Goal: Task Accomplishment & Management: Manage account settings

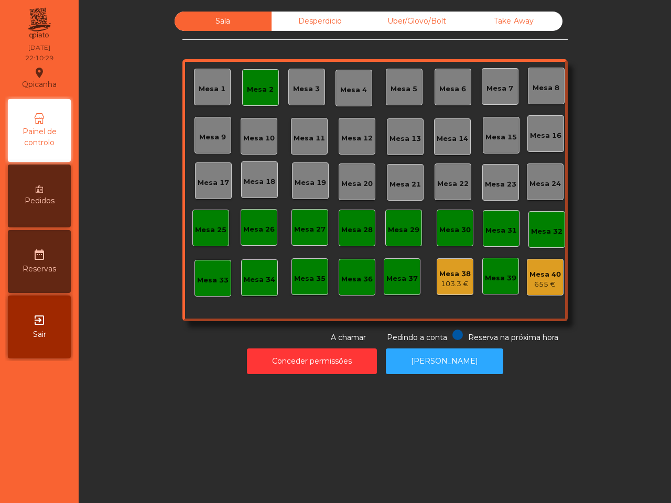
click at [473, 323] on div "Sala Desperdicio Uber/Glovo/Bolt Take Away Mesa 1 Mesa 2 Mesa 3 Mesa 4 Mesa 5 M…" at bounding box center [374, 178] width 385 height 332
click at [456, 278] on div "Mesa 38" at bounding box center [454, 274] width 31 height 10
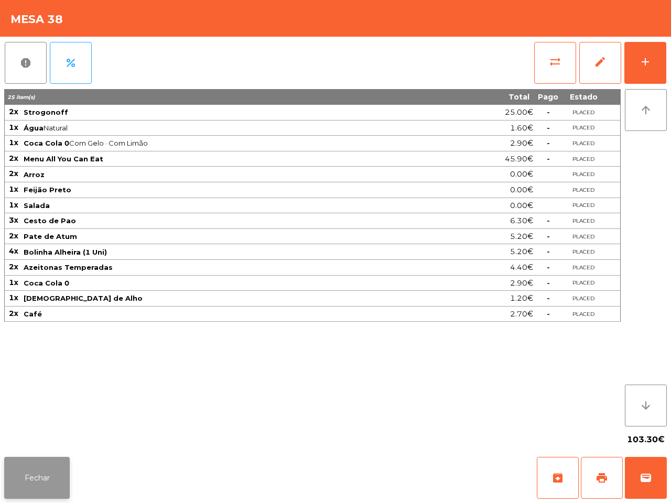
click at [49, 479] on button "Fechar" at bounding box center [36, 478] width 65 height 42
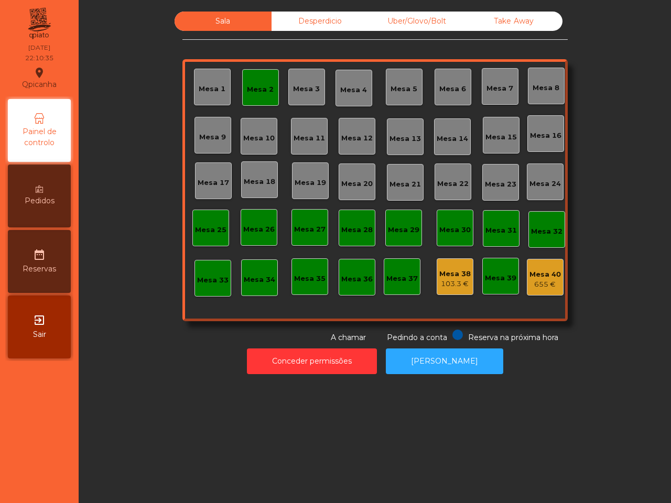
click at [532, 284] on div "655 €" at bounding box center [544, 284] width 31 height 10
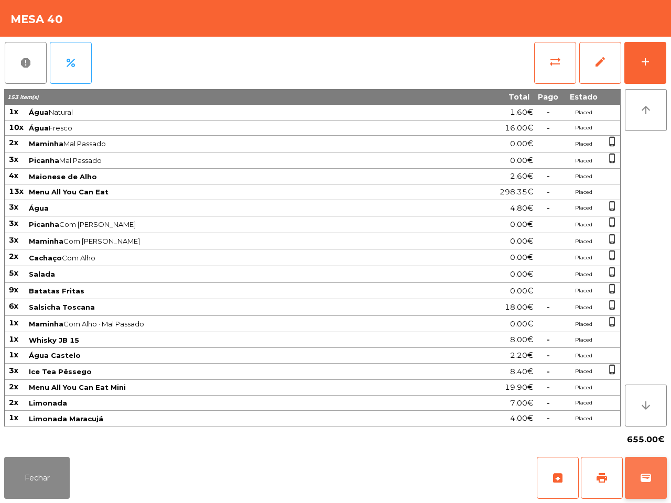
click at [644, 469] on button "wallet" at bounding box center [646, 478] width 42 height 42
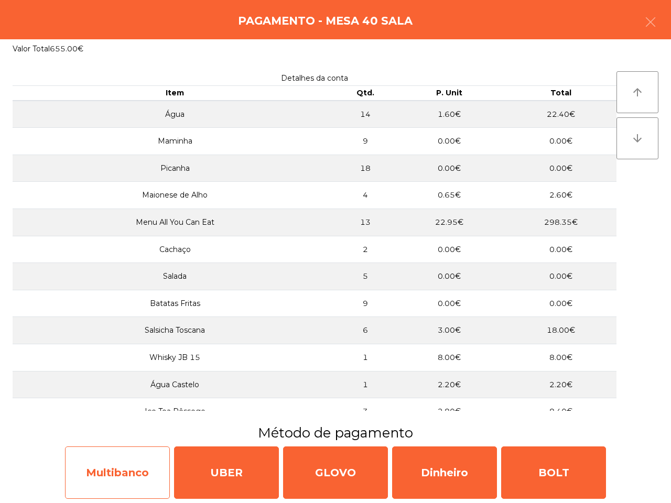
click at [139, 477] on div "Multibanco" at bounding box center [117, 472] width 105 height 52
select select "**"
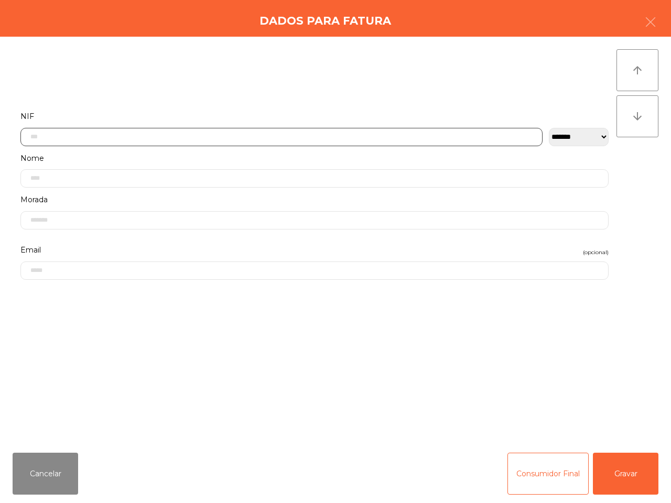
click at [237, 135] on input "text" at bounding box center [281, 137] width 522 height 18
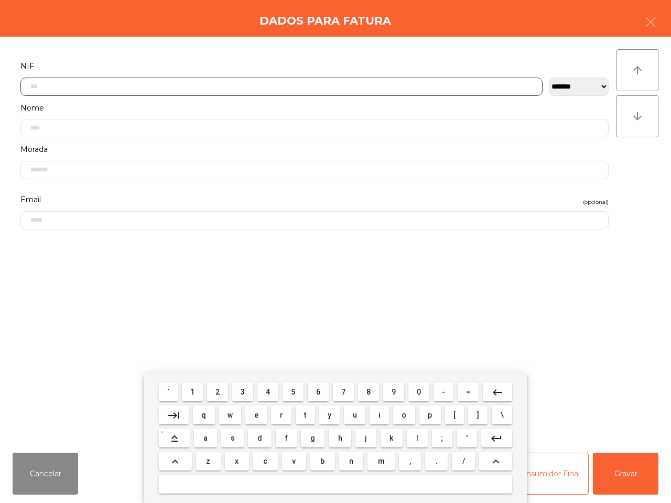
scroll to position [59, 0]
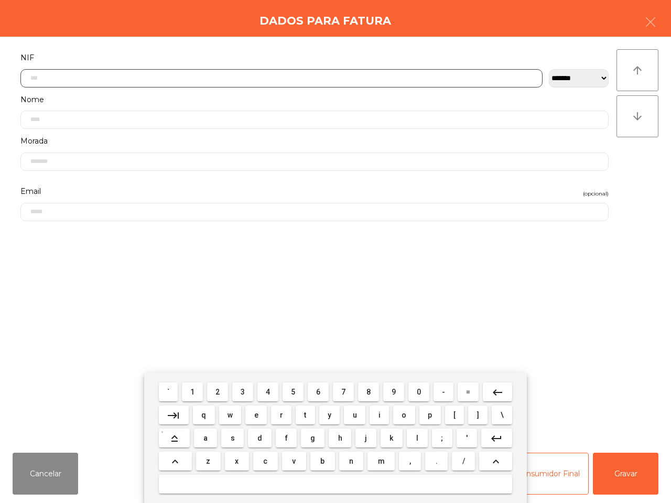
click at [287, 390] on button "5" at bounding box center [292, 391] width 21 height 19
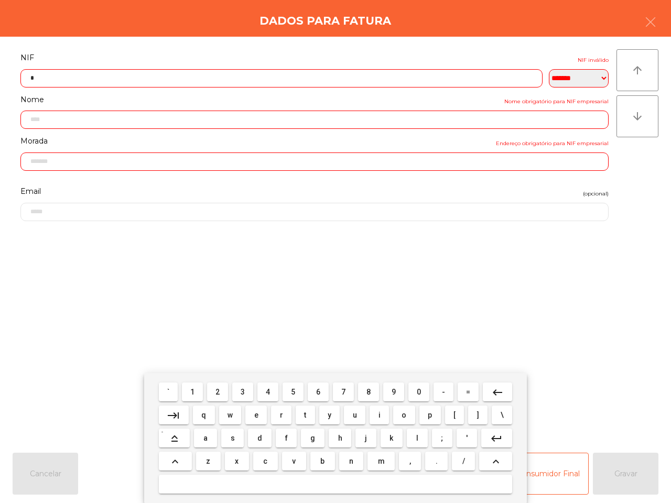
click at [413, 391] on button "0" at bounding box center [418, 391] width 21 height 19
click at [338, 393] on button "7" at bounding box center [343, 391] width 21 height 19
click at [344, 396] on button "7" at bounding box center [343, 391] width 21 height 19
click at [224, 393] on button "2" at bounding box center [217, 391] width 21 height 19
click at [349, 391] on button "7" at bounding box center [343, 391] width 21 height 19
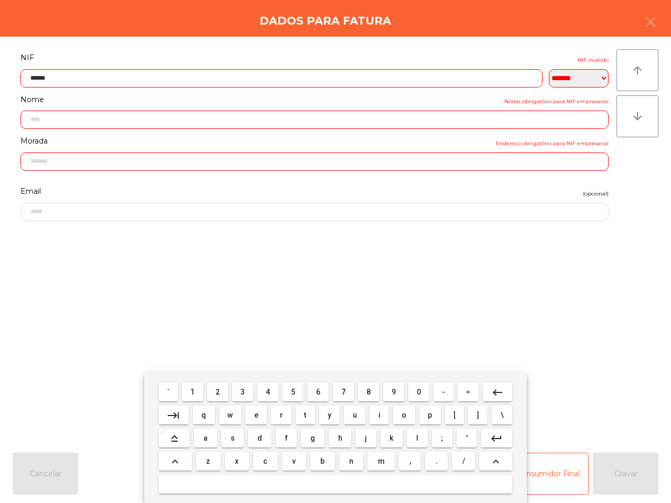
click at [365, 392] on button "8" at bounding box center [368, 391] width 21 height 19
click at [197, 391] on button "1" at bounding box center [192, 391] width 21 height 19
click at [391, 388] on span "9" at bounding box center [393, 392] width 4 height 8
type input "*********"
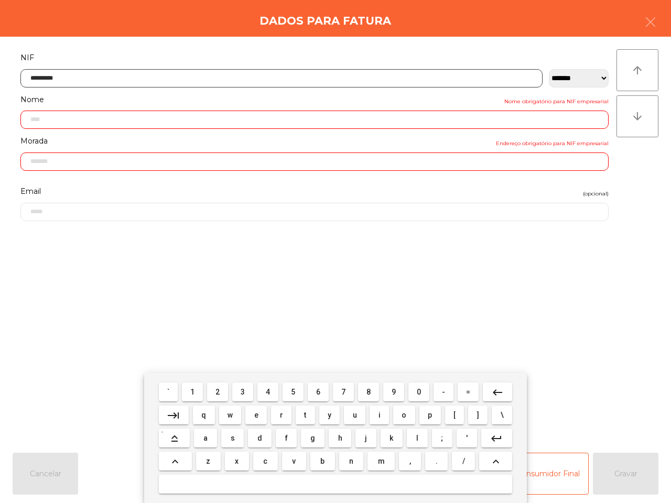
type input "**********"
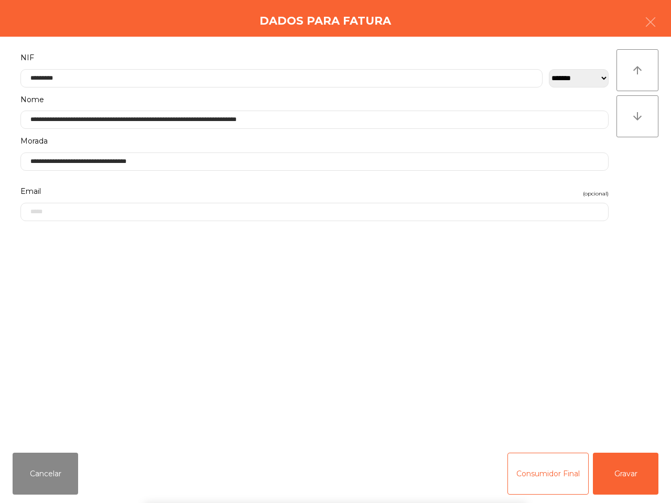
click at [622, 484] on div "` 1 2 3 4 5 6 7 8 9 0 - = keyboard_backspace keyboard_tab q w e r t y u i o p […" at bounding box center [335, 438] width 671 height 130
click at [623, 473] on div "` 1 2 3 4 5 6 7 8 9 0 - = keyboard_backspace keyboard_tab q w e r t y u i o p […" at bounding box center [335, 438] width 671 height 130
click at [624, 486] on div "` 1 2 3 4 5 6 7 8 9 0 - = keyboard_backspace keyboard_tab q w e r t y u i o p […" at bounding box center [335, 438] width 671 height 130
click at [620, 477] on button "Gravar" at bounding box center [625, 474] width 65 height 42
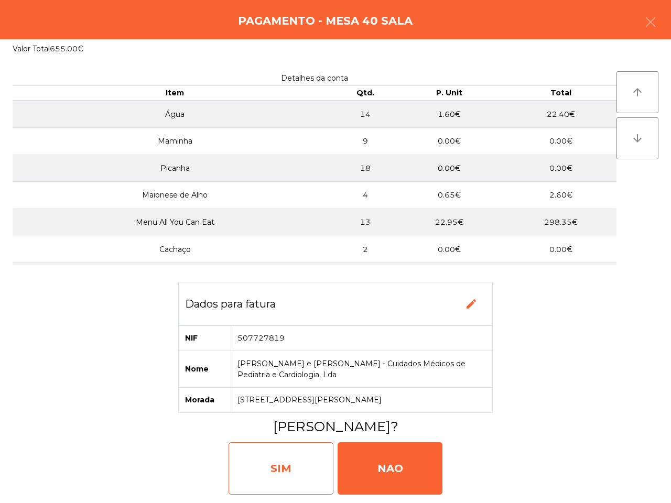
click at [314, 462] on div "SIM" at bounding box center [280, 468] width 105 height 52
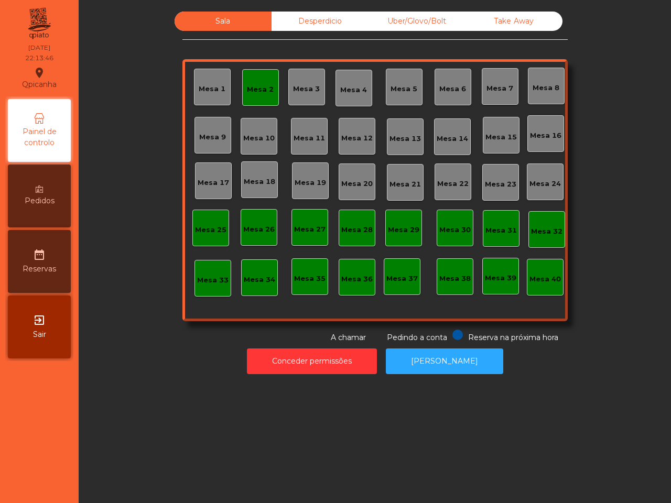
click at [328, 399] on div "Sala Desperdicio Uber/Glovo/Bolt Take Away Mesa 1 Mesa 2 Mesa 3 Mesa 4 [GEOGRAP…" at bounding box center [375, 251] width 592 height 503
click at [319, 387] on div "Sala Desperdicio Uber/Glovo/Bolt Take Away Mesa 1 Mesa 2 Mesa 3 Mesa 4 [GEOGRAP…" at bounding box center [375, 251] width 592 height 503
click at [336, 359] on button "Conceder permissões" at bounding box center [312, 361] width 130 height 26
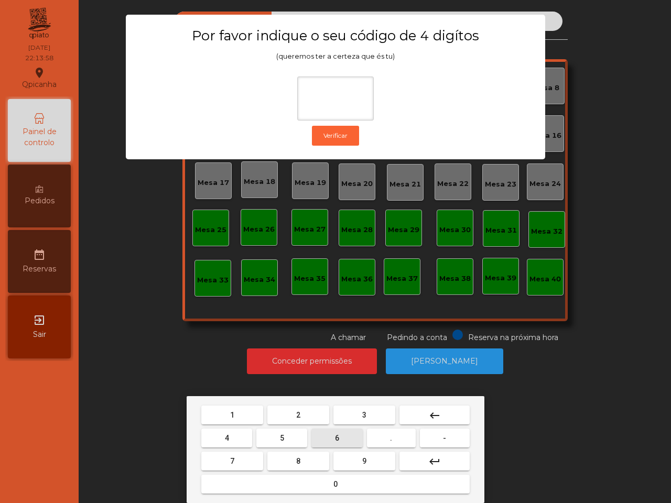
click at [331, 437] on button "6" at bounding box center [336, 438] width 51 height 19
click at [294, 436] on button "5" at bounding box center [281, 438] width 51 height 19
click at [241, 421] on button "1" at bounding box center [232, 415] width 62 height 19
click at [281, 420] on button "2" at bounding box center [298, 415] width 62 height 19
type input "****"
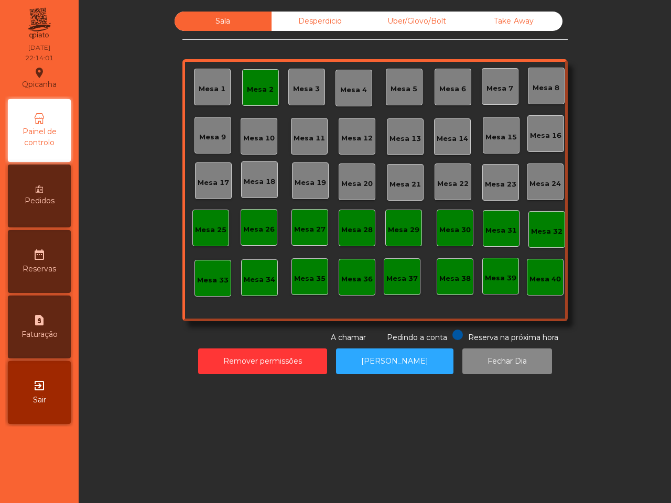
click at [301, 21] on div "Desperdicio" at bounding box center [319, 21] width 97 height 19
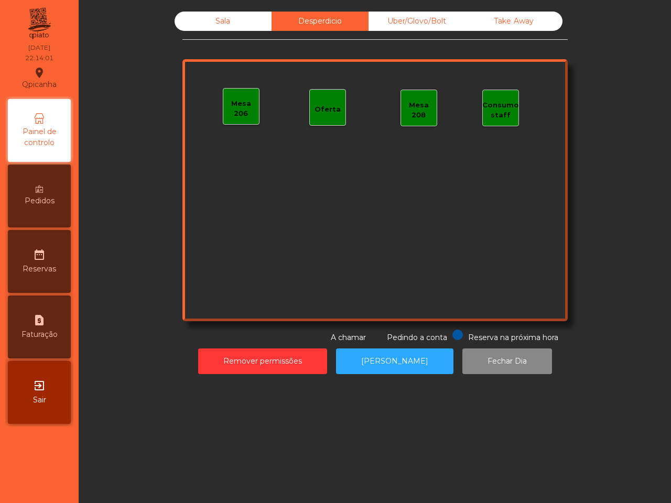
click at [398, 25] on div "Uber/Glovo/Bolt" at bounding box center [416, 21] width 97 height 19
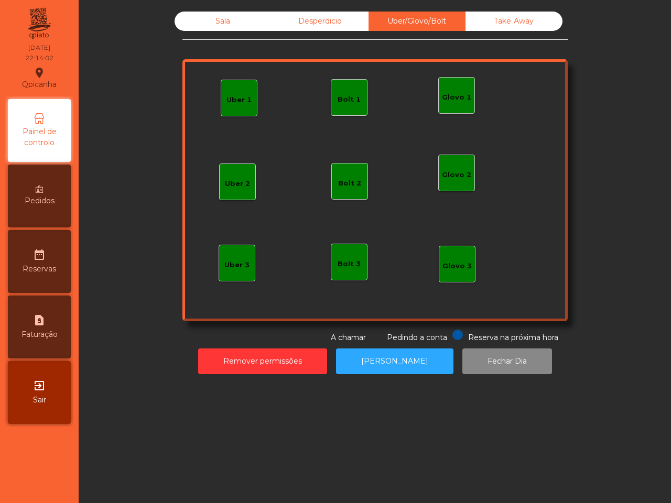
click at [496, 21] on div "Take Away" at bounding box center [513, 21] width 97 height 19
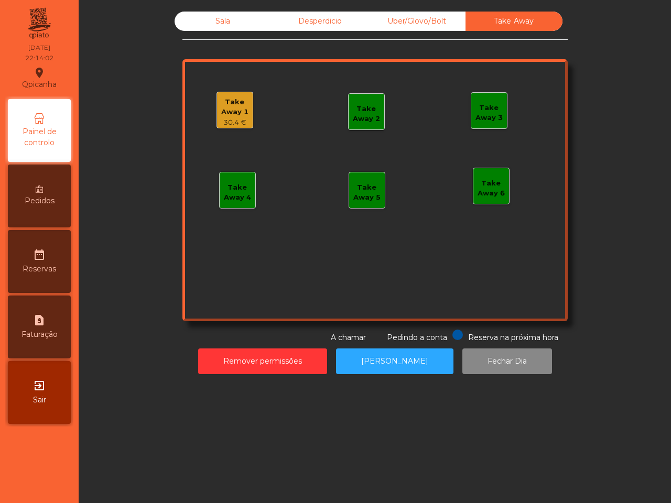
click at [262, 26] on div "Sala" at bounding box center [222, 21] width 97 height 19
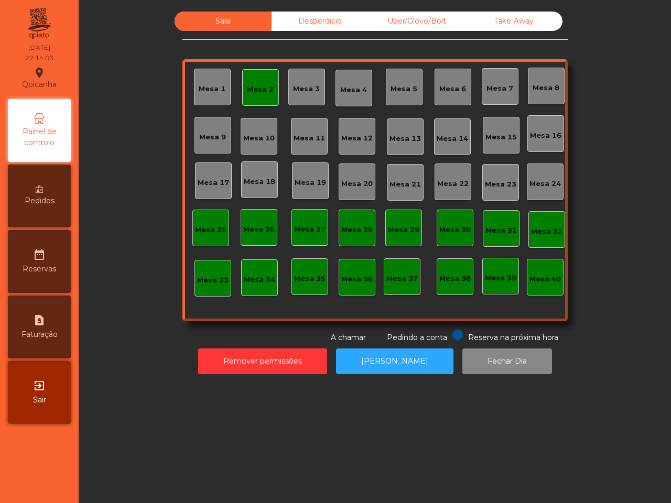
click at [514, 19] on div "Take Away" at bounding box center [513, 21] width 97 height 19
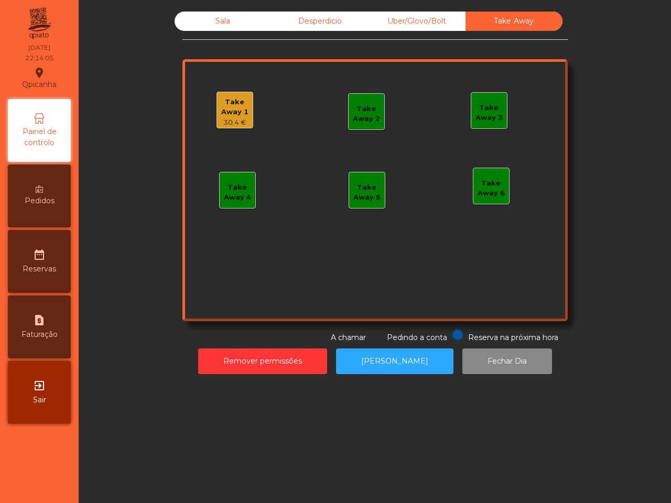
click at [243, 110] on div "Take Away 1" at bounding box center [235, 107] width 36 height 20
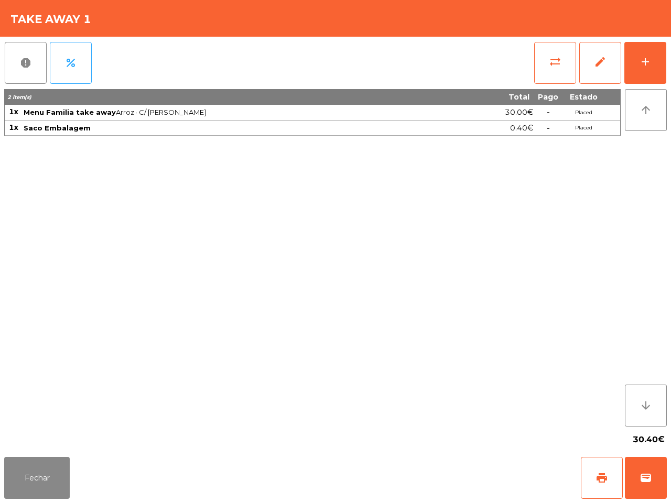
click at [200, 250] on div "2 item(s) Total Pago Estado 1x Menu Familia take away Arroz · C/ Alho · Feijão …" at bounding box center [312, 257] width 616 height 337
click at [51, 477] on button "Fechar" at bounding box center [36, 478] width 65 height 42
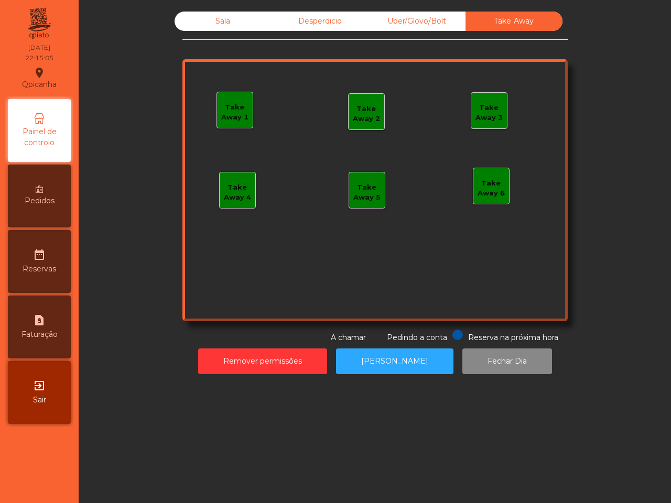
click at [394, 21] on div "Uber/Glovo/Bolt" at bounding box center [416, 21] width 97 height 19
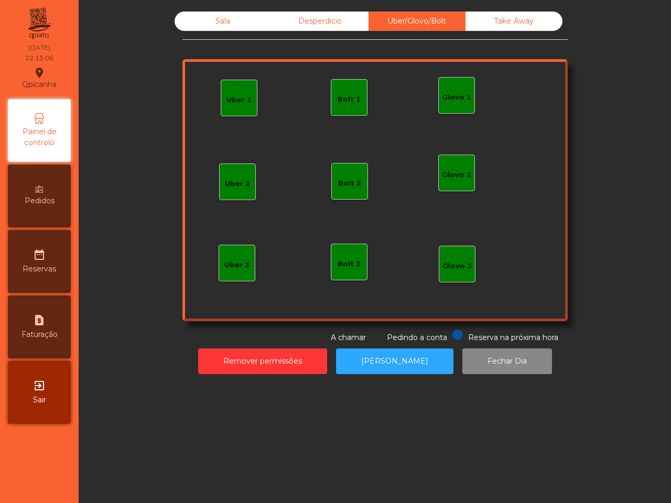
click at [336, 14] on div "Desperdicio" at bounding box center [319, 21] width 97 height 19
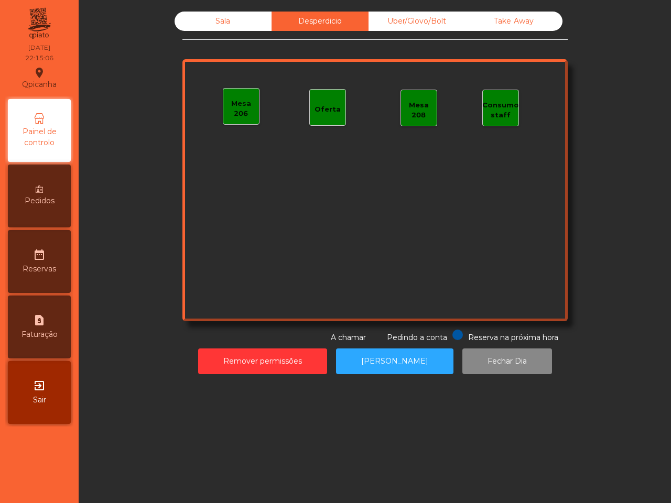
click at [205, 21] on div "Sala" at bounding box center [222, 21] width 97 height 19
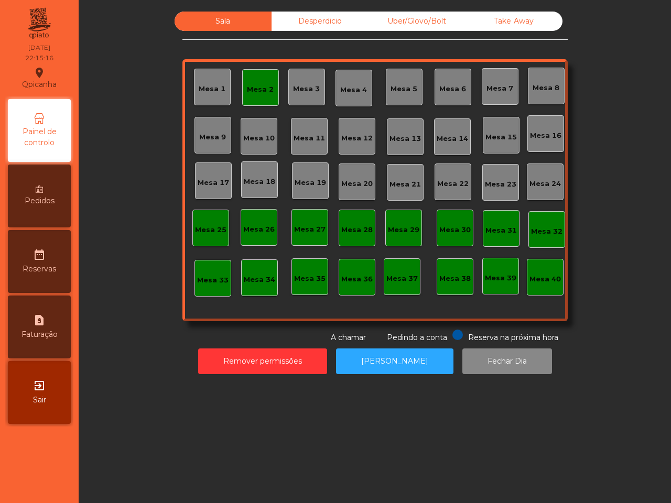
drag, startPoint x: 447, startPoint y: 247, endPoint x: 244, endPoint y: 421, distance: 267.2
click at [219, 429] on div "Sala Desperdicio Uber/Glovo/Bolt Take Away Mesa 1 Mesa 2 Mesa 3 Mesa 4 [GEOGRAP…" at bounding box center [375, 251] width 592 height 503
click at [498, 368] on button "Fechar Dia" at bounding box center [507, 361] width 90 height 26
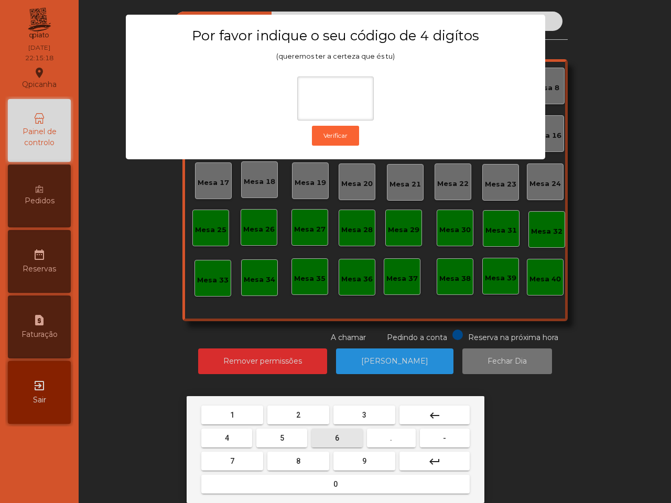
click at [336, 439] on span "6" at bounding box center [337, 438] width 4 height 8
click at [287, 435] on button "5" at bounding box center [281, 438] width 51 height 19
click at [247, 419] on button "1" at bounding box center [232, 415] width 62 height 19
click at [299, 422] on button "2" at bounding box center [298, 415] width 62 height 19
type input "****"
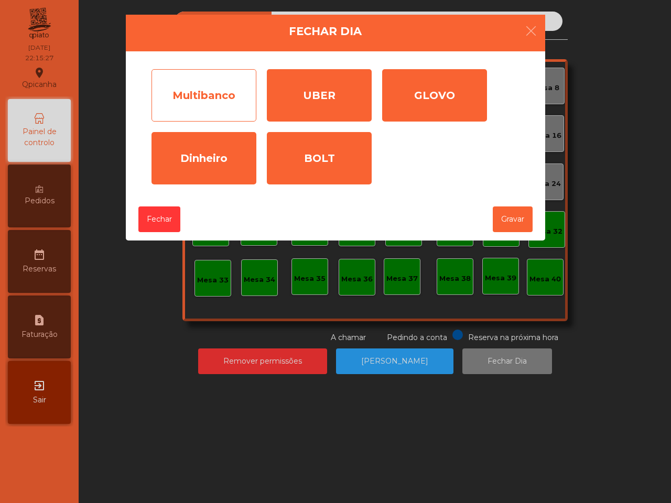
click at [214, 97] on div "Multibanco" at bounding box center [203, 95] width 105 height 52
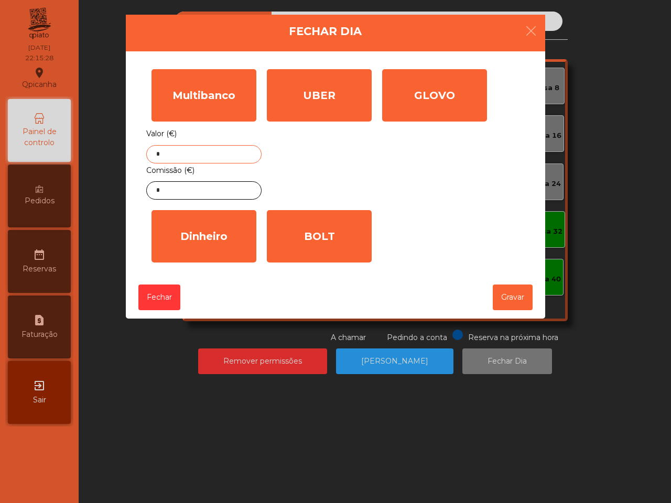
click at [203, 154] on input "*" at bounding box center [203, 154] width 115 height 18
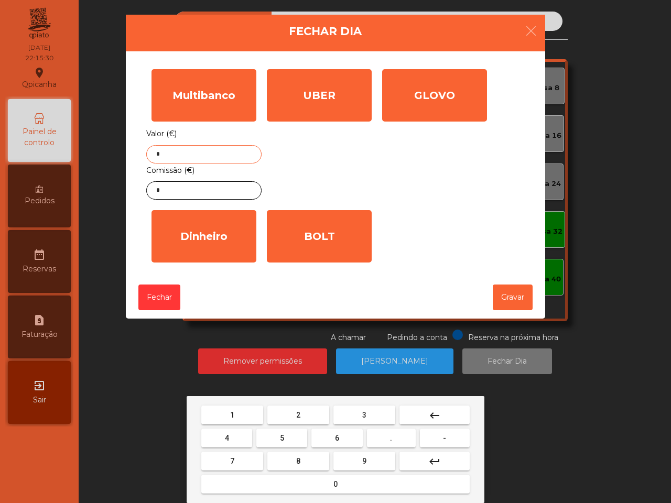
click at [310, 415] on button "2" at bounding box center [298, 415] width 62 height 19
click at [339, 435] on button "6" at bounding box center [336, 438] width 51 height 19
drag, startPoint x: 316, startPoint y: 462, endPoint x: 346, endPoint y: 464, distance: 30.4
click at [316, 464] on button "8" at bounding box center [298, 461] width 62 height 19
click at [357, 464] on button "9" at bounding box center [364, 461] width 62 height 19
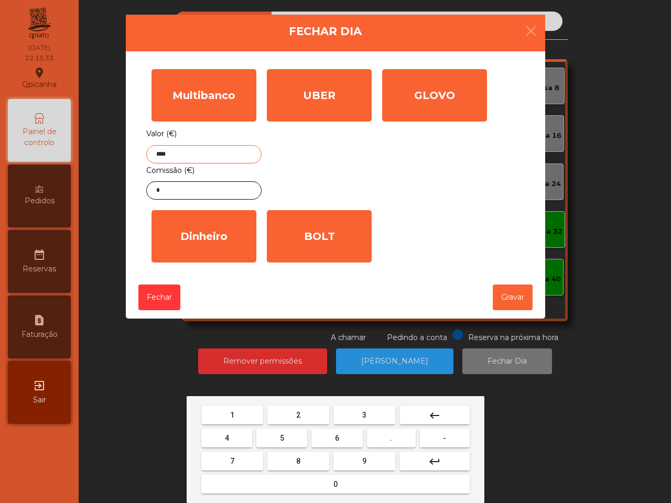
click at [389, 431] on button "." at bounding box center [391, 438] width 49 height 19
click at [229, 467] on button "7" at bounding box center [232, 461] width 62 height 19
type input "******"
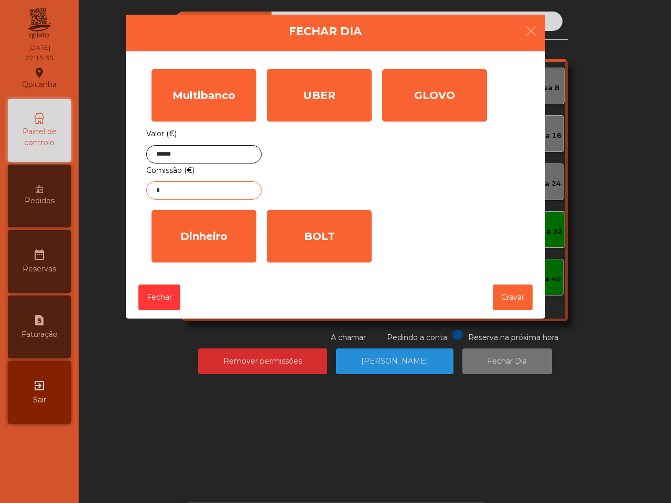
click at [236, 195] on input "*" at bounding box center [203, 190] width 115 height 18
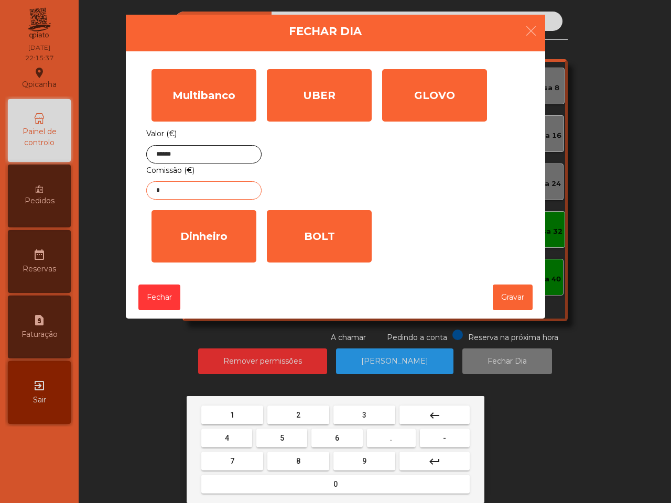
click at [296, 437] on button "5" at bounding box center [281, 438] width 51 height 19
click at [391, 434] on span "." at bounding box center [391, 438] width 2 height 8
click at [344, 439] on button "6" at bounding box center [336, 438] width 51 height 19
click at [293, 439] on button "5" at bounding box center [281, 438] width 51 height 19
type input "****"
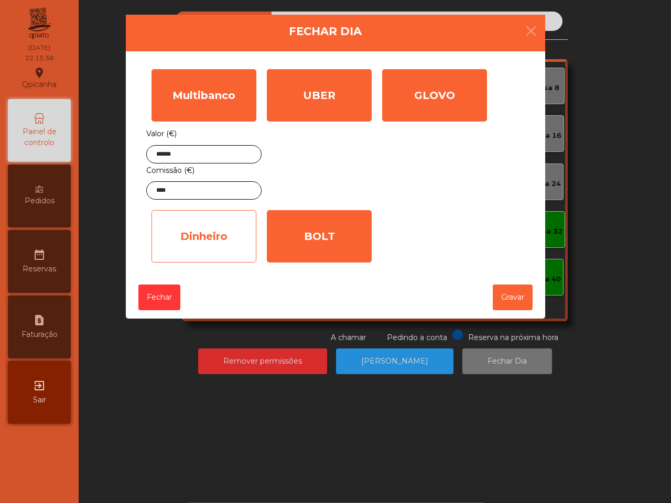
click at [213, 223] on div "Dinheiro" at bounding box center [203, 236] width 105 height 52
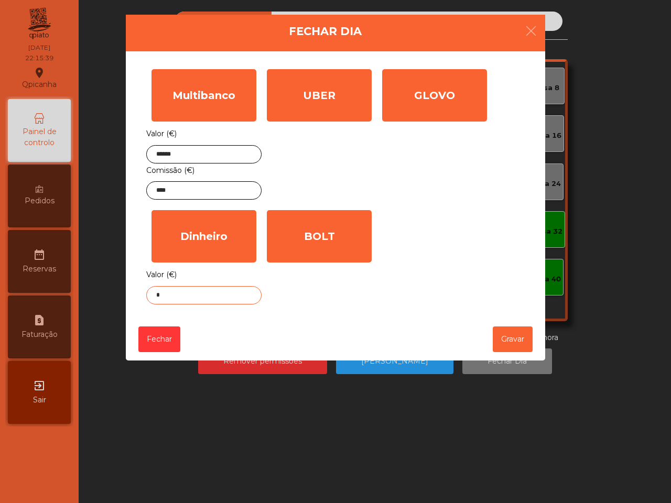
click at [212, 297] on input "*" at bounding box center [203, 295] width 115 height 18
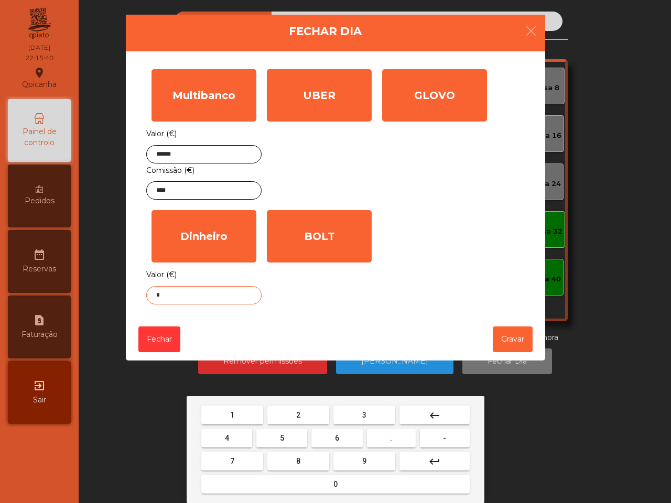
click at [236, 415] on button "1" at bounding box center [232, 415] width 62 height 19
type input "*"
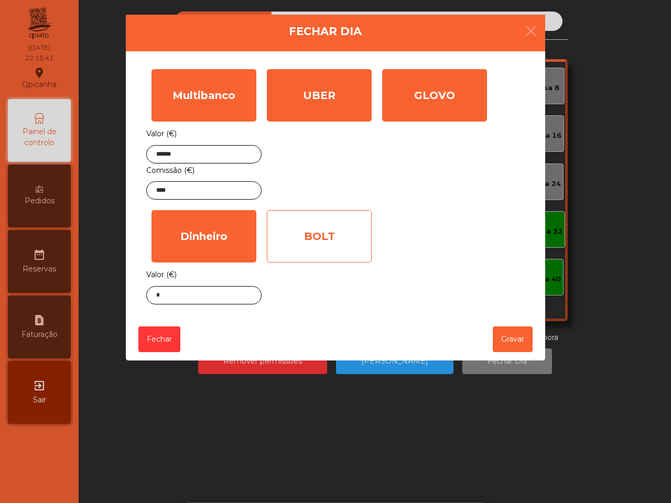
click at [318, 241] on div "BOLT" at bounding box center [319, 236] width 105 height 52
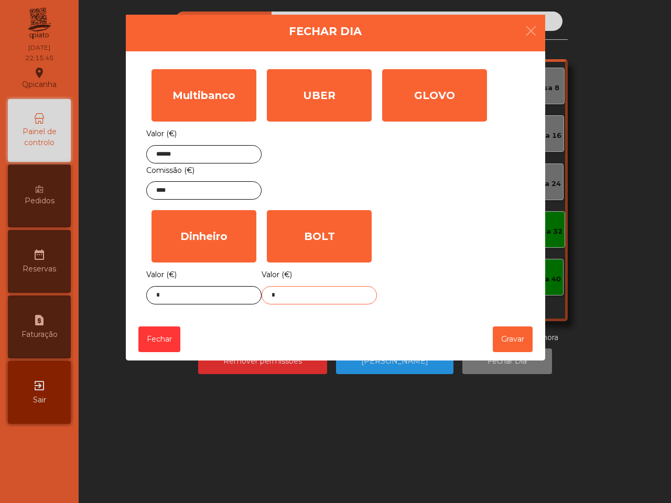
click at [332, 295] on input "*" at bounding box center [318, 295] width 115 height 18
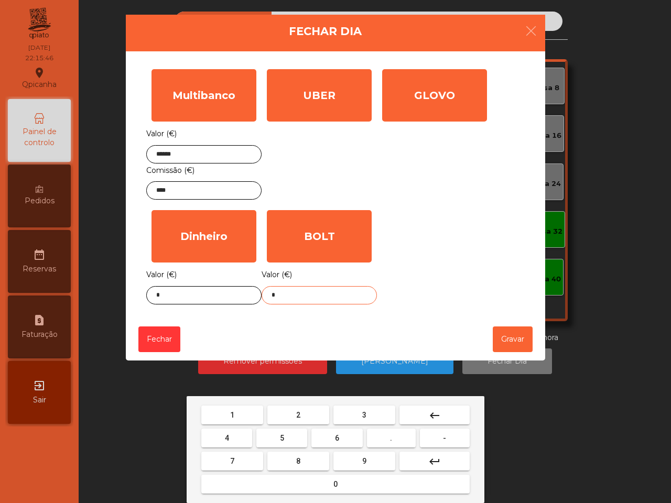
click at [234, 441] on button "4" at bounding box center [226, 438] width 51 height 19
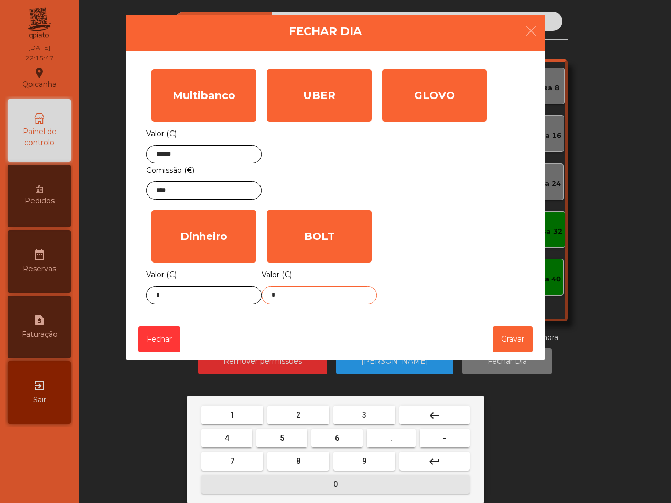
click at [331, 489] on button "0" at bounding box center [335, 484] width 268 height 19
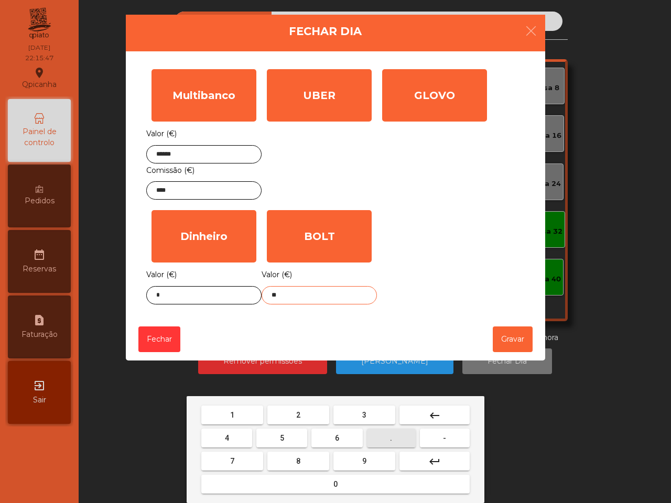
click at [383, 439] on button "." at bounding box center [391, 438] width 49 height 19
click at [370, 463] on button "9" at bounding box center [364, 461] width 62 height 19
click at [235, 438] on button "4" at bounding box center [226, 438] width 51 height 19
type input "*****"
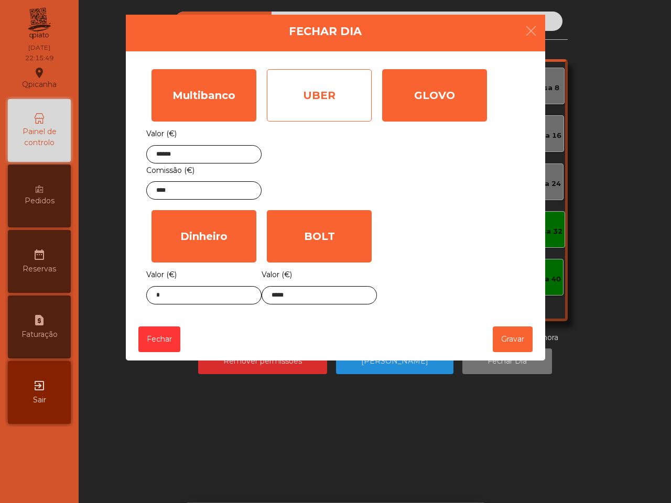
click at [331, 106] on div "UBER" at bounding box center [319, 95] width 105 height 52
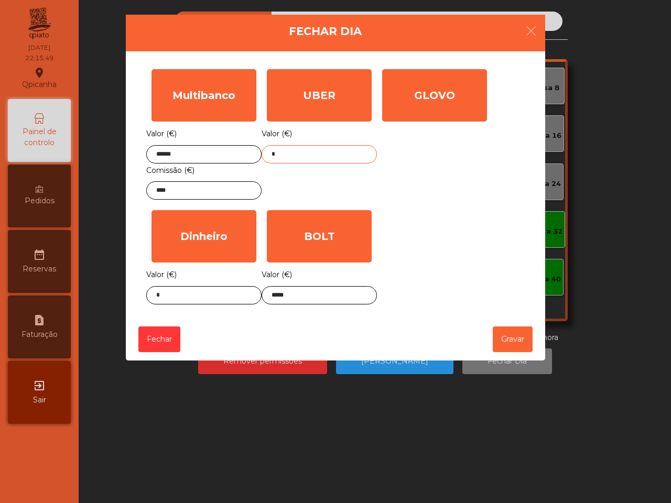
click at [312, 160] on input "*" at bounding box center [318, 154] width 115 height 18
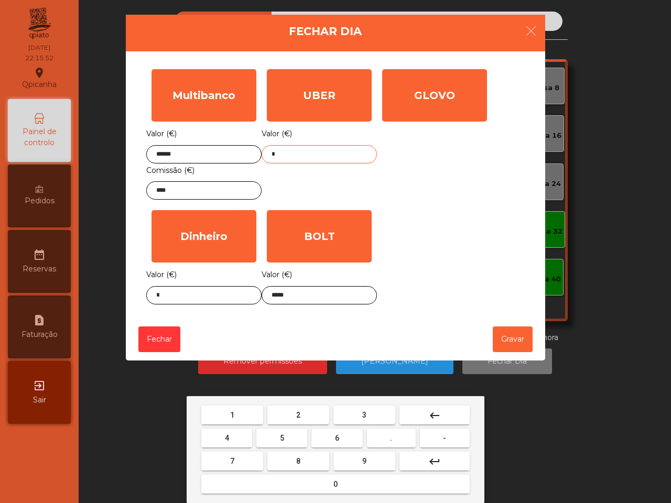
click at [239, 465] on button "7" at bounding box center [232, 461] width 62 height 19
click at [240, 413] on button "1" at bounding box center [232, 415] width 62 height 19
click at [388, 438] on button "." at bounding box center [391, 438] width 49 height 19
click at [232, 411] on span "1" at bounding box center [232, 415] width 4 height 8
click at [363, 414] on span "3" at bounding box center [364, 415] width 4 height 8
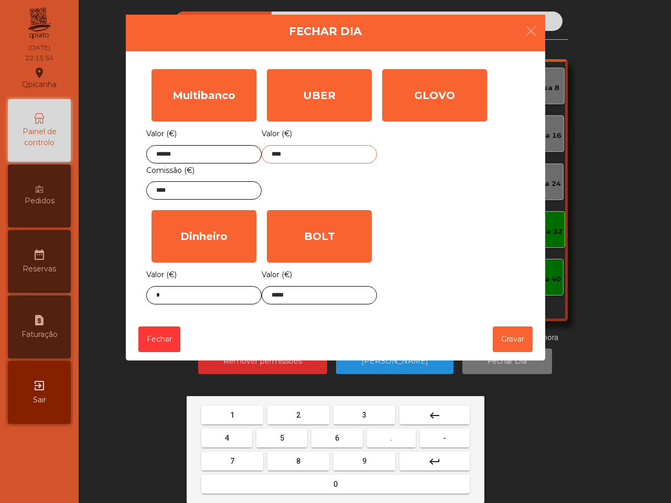
type input "*****"
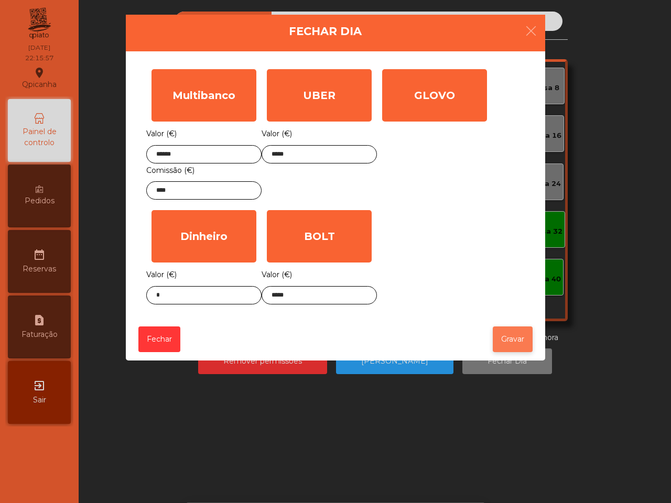
click at [511, 339] on button "Gravar" at bounding box center [512, 339] width 40 height 26
